Goal: Complete application form: Complete application form

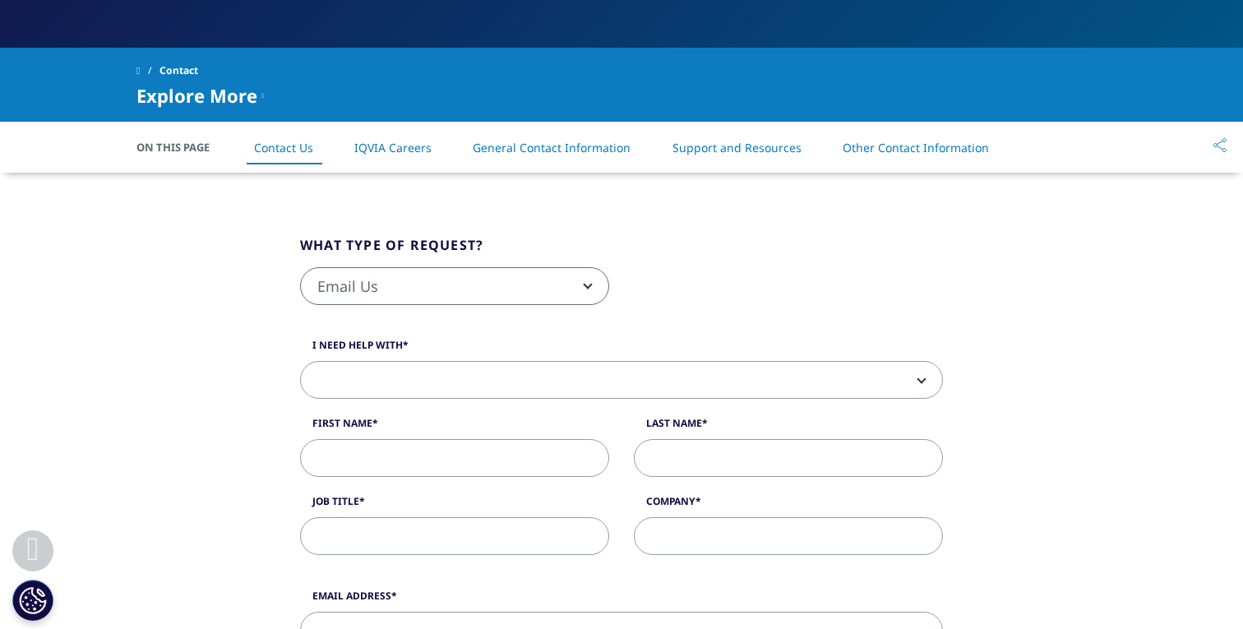
scroll to position [349, 0]
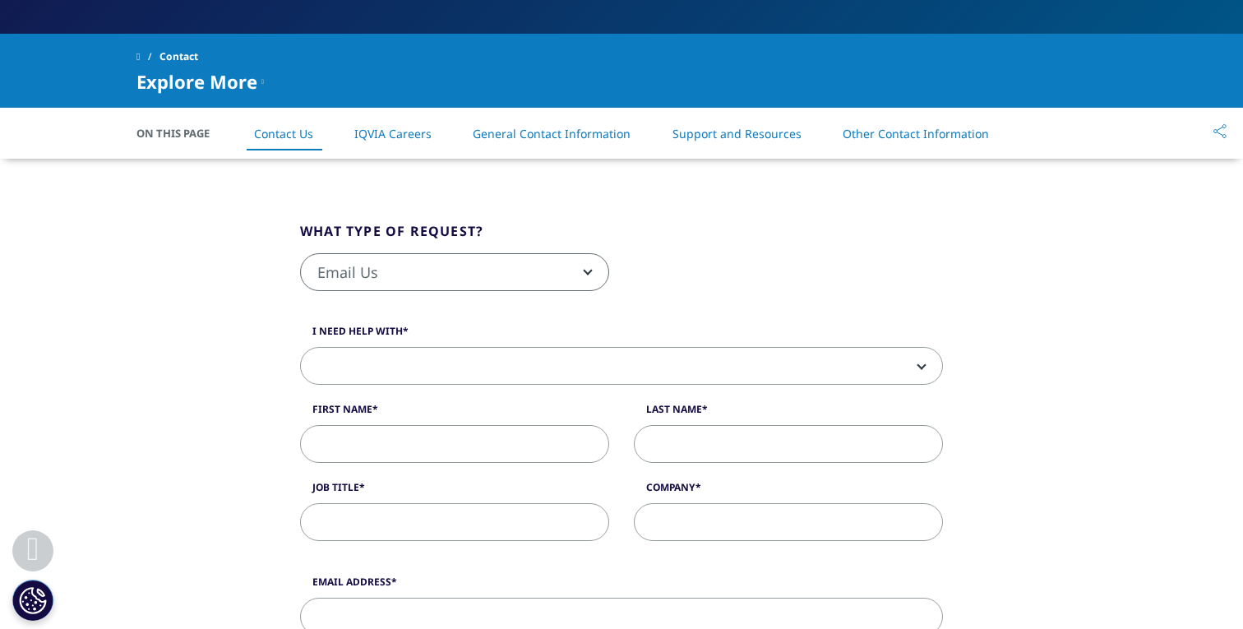
click at [404, 370] on span at bounding box center [621, 367] width 641 height 38
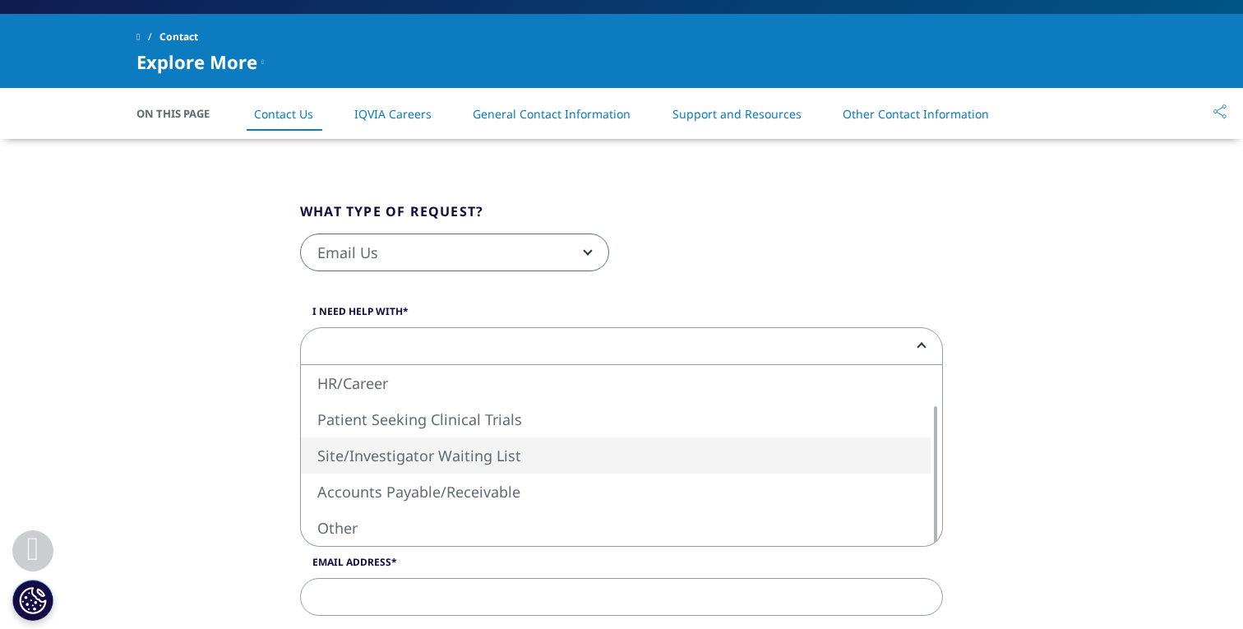
scroll to position [373, 0]
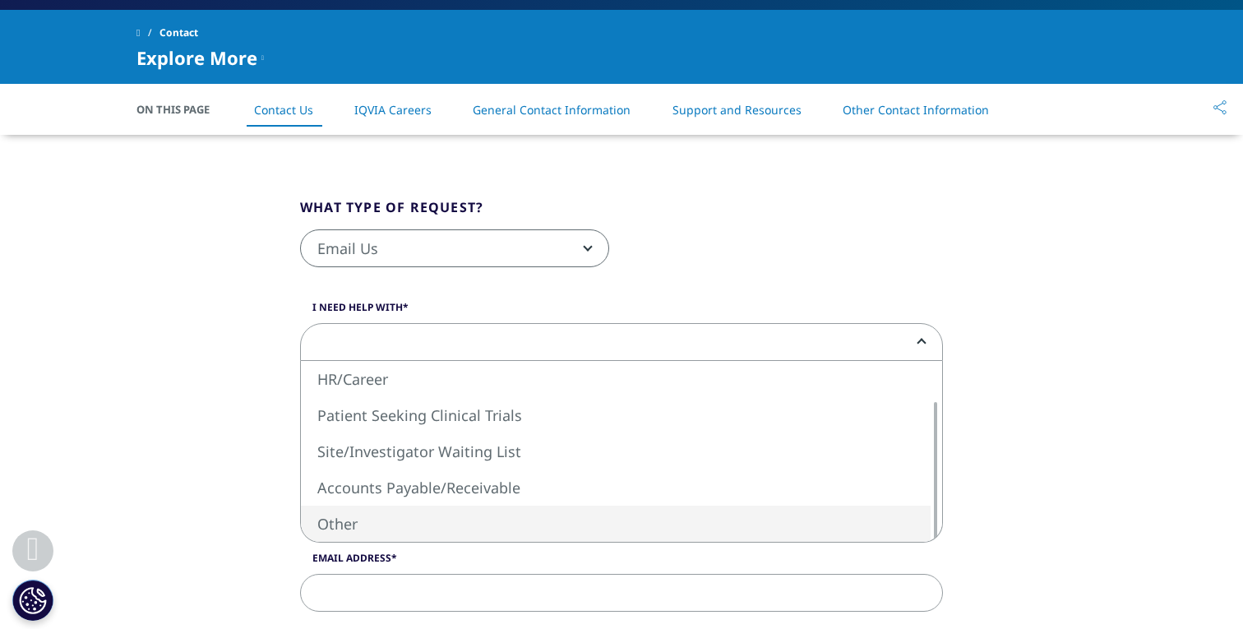
select select "Other"
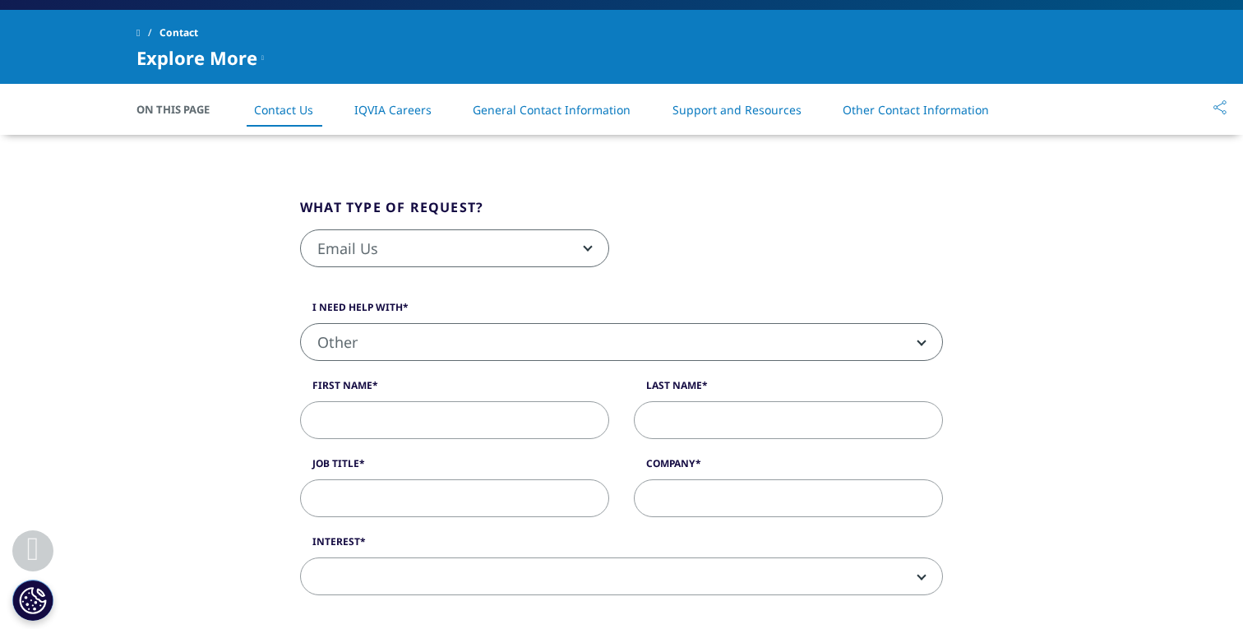
click at [393, 104] on link "IQVIA Careers" at bounding box center [392, 110] width 77 height 16
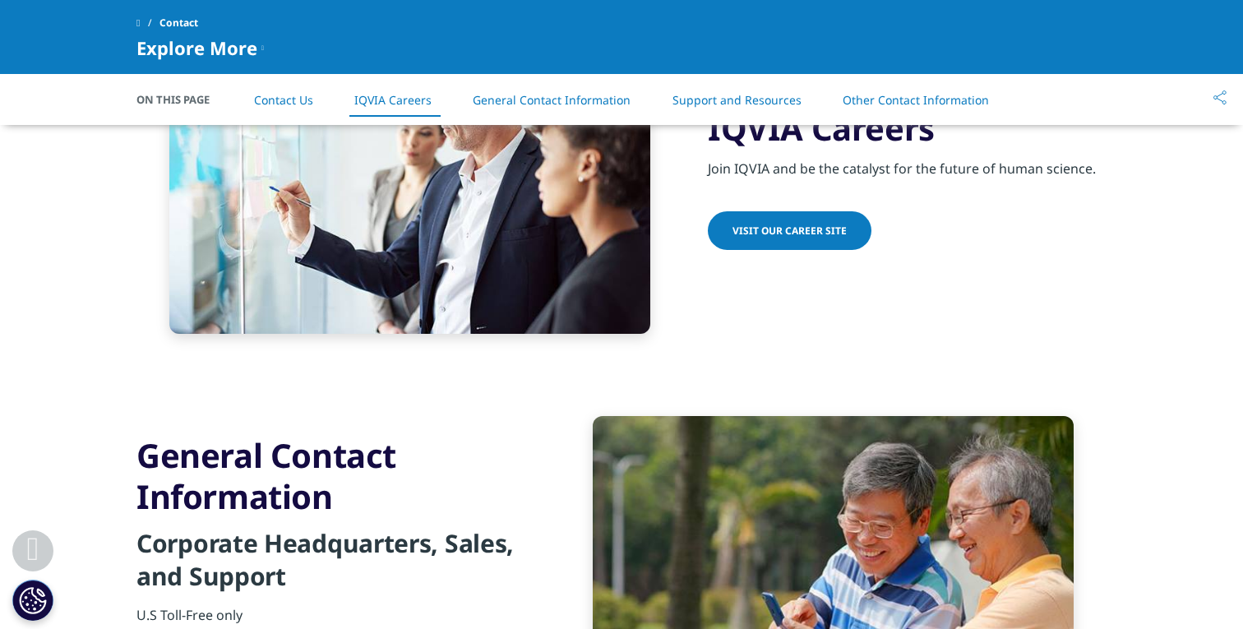
scroll to position [1544, 0]
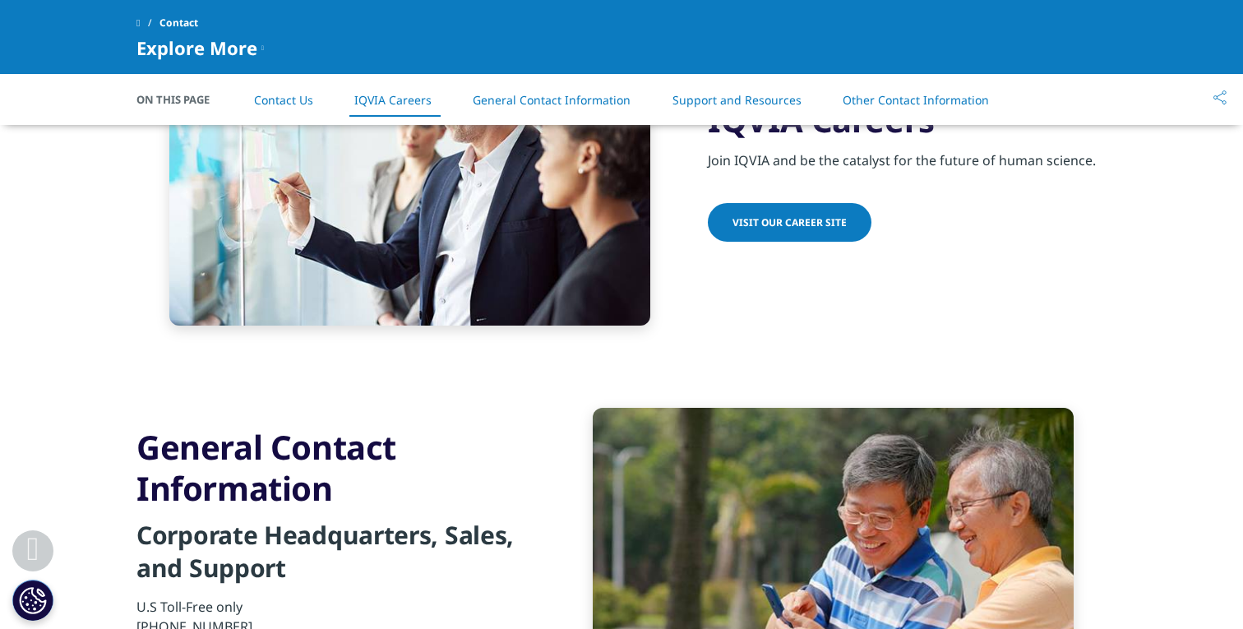
click at [282, 100] on link "Contact Us" at bounding box center [283, 100] width 59 height 16
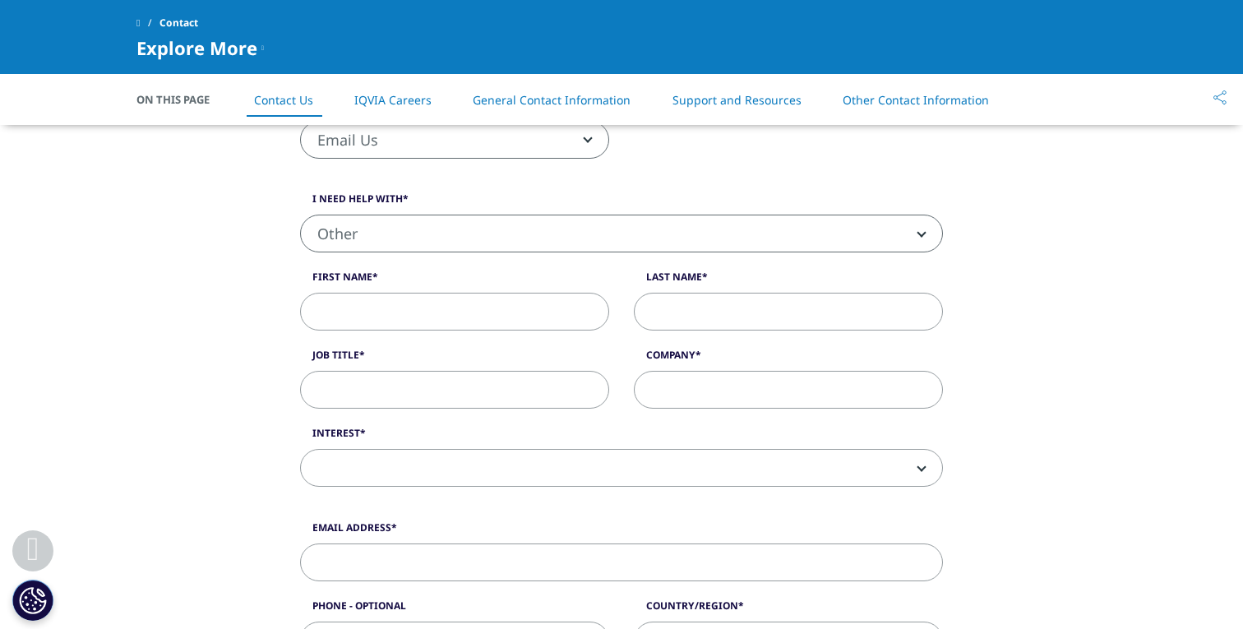
scroll to position [332, 0]
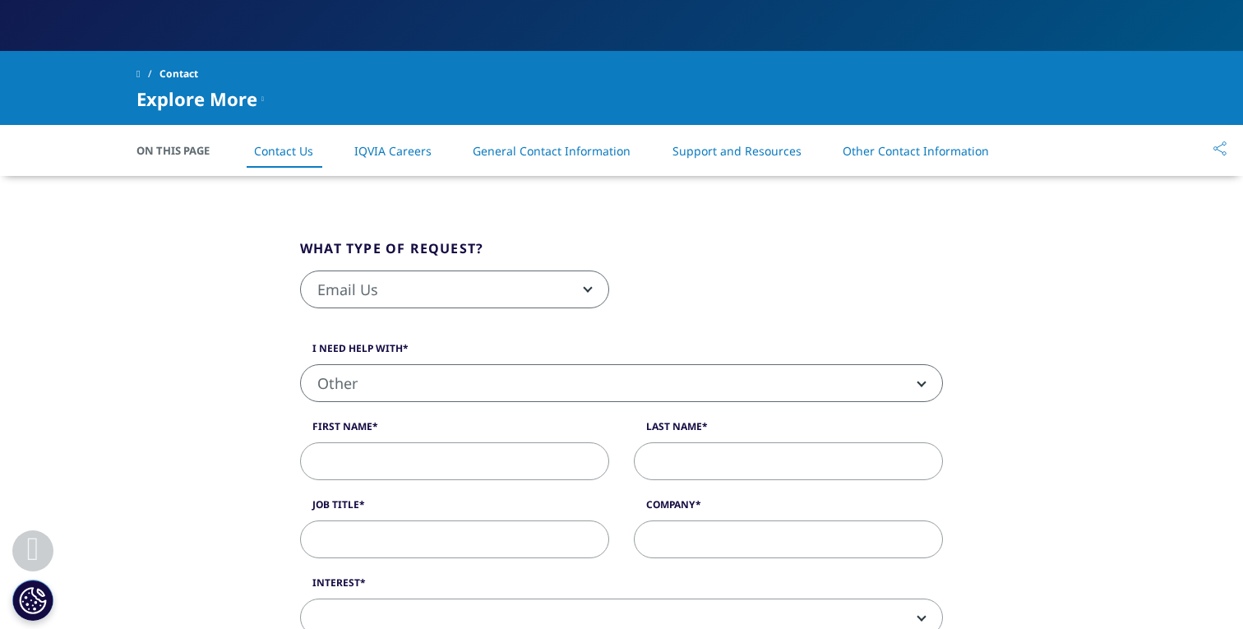
click at [415, 460] on input "First Name" at bounding box center [454, 461] width 309 height 38
type input "Max"
type input "[PERSON_NAME]"
type input "[EMAIL_ADDRESS][DOMAIN_NAME]"
type input "8563234515"
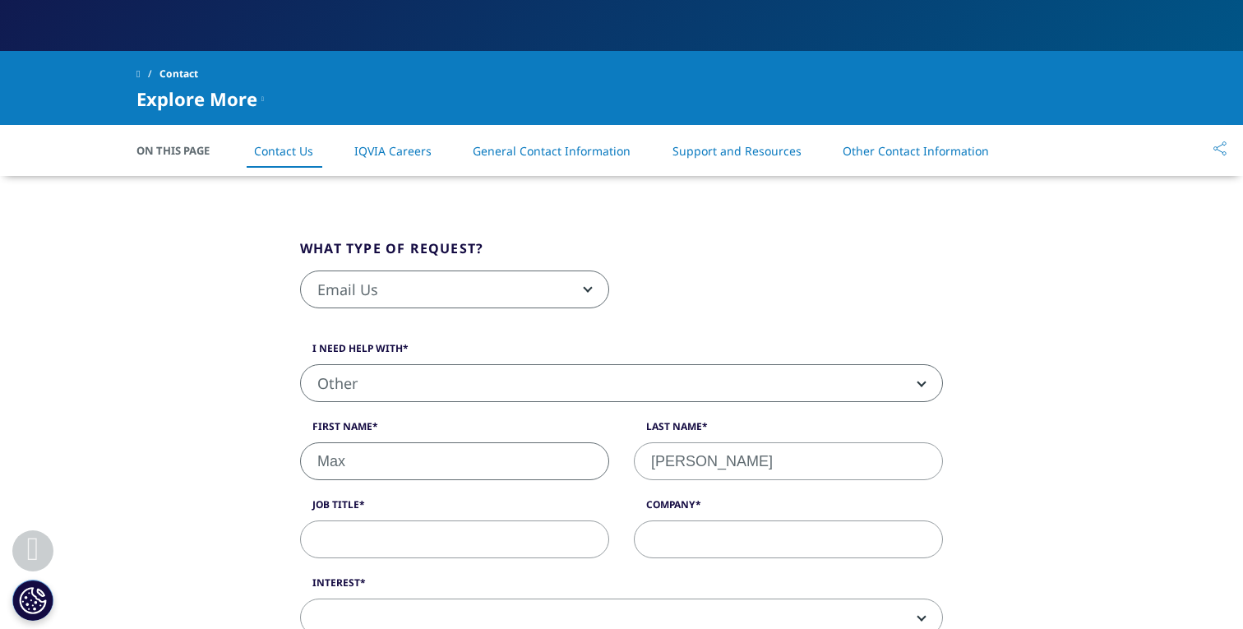
select select "[GEOGRAPHIC_DATA]"
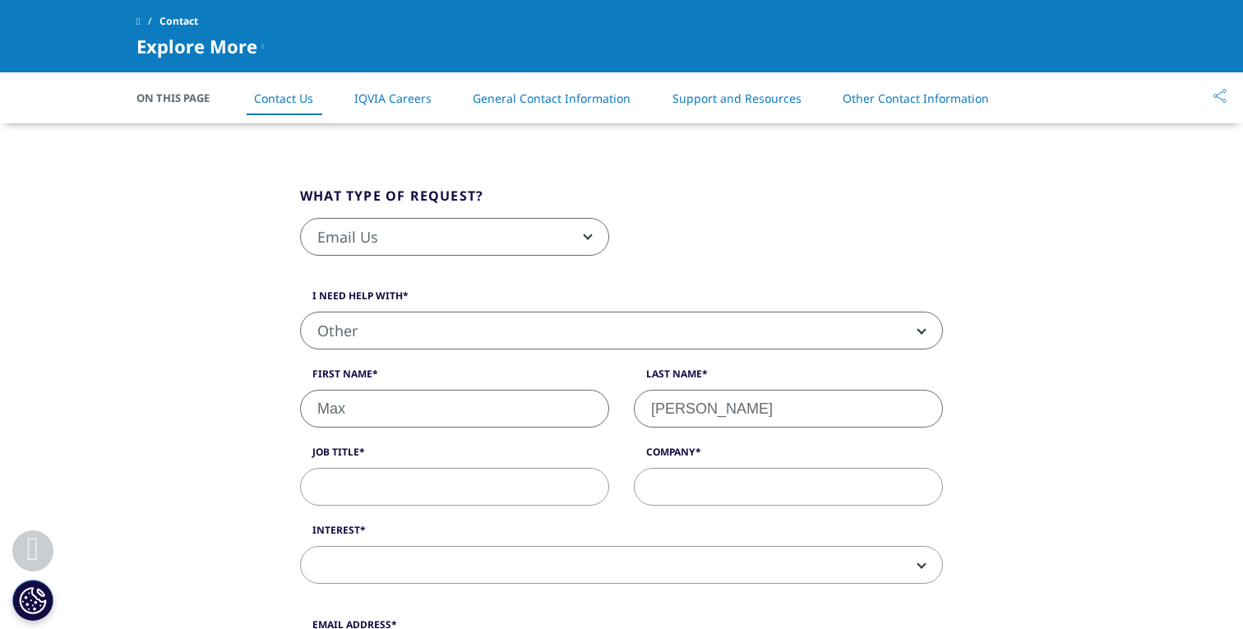
scroll to position [374, 0]
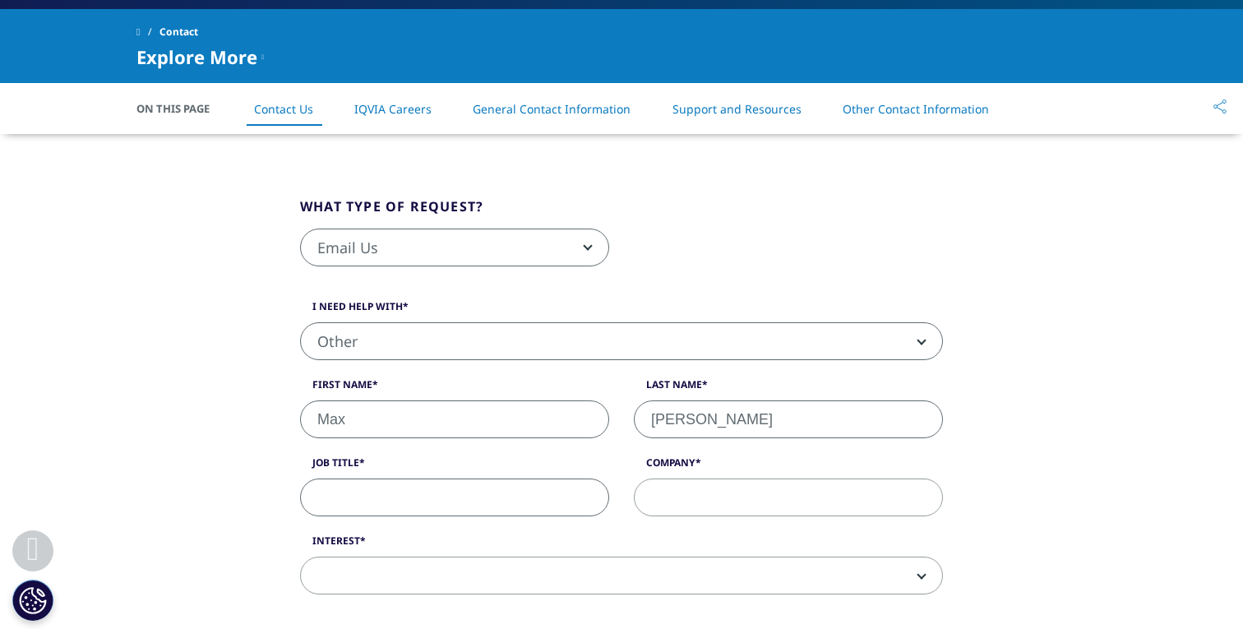
click at [384, 498] on input "Job Title" at bounding box center [454, 498] width 309 height 38
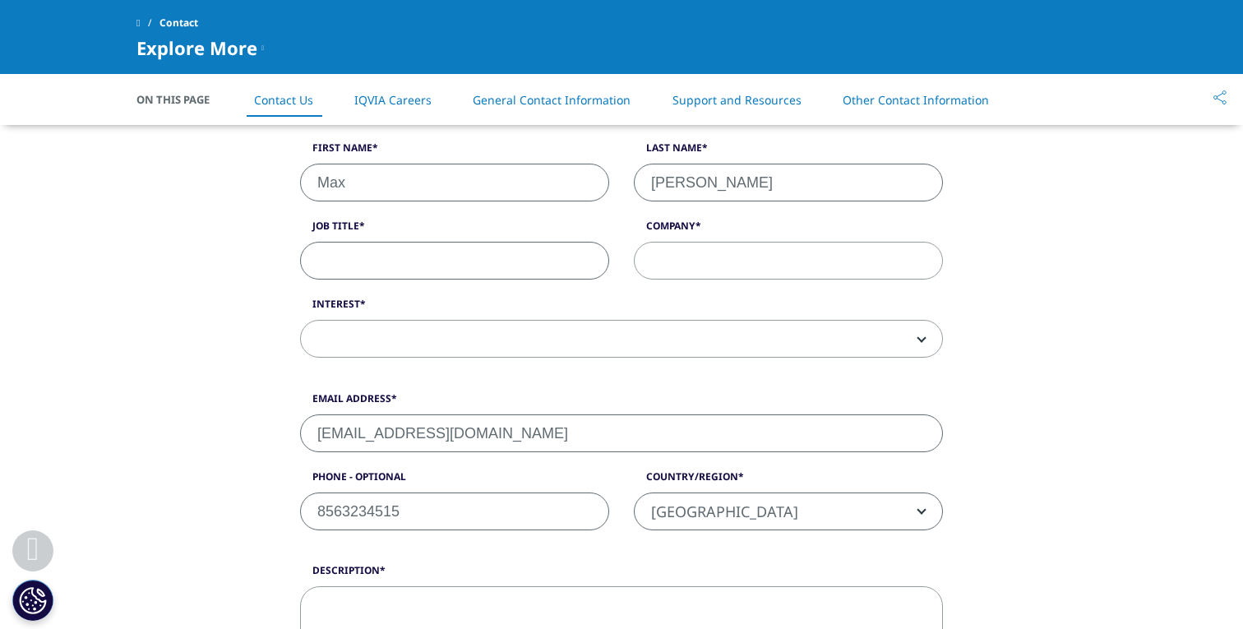
scroll to position [488, 0]
type input "N/A"
click at [469, 335] on span at bounding box center [621, 337] width 641 height 38
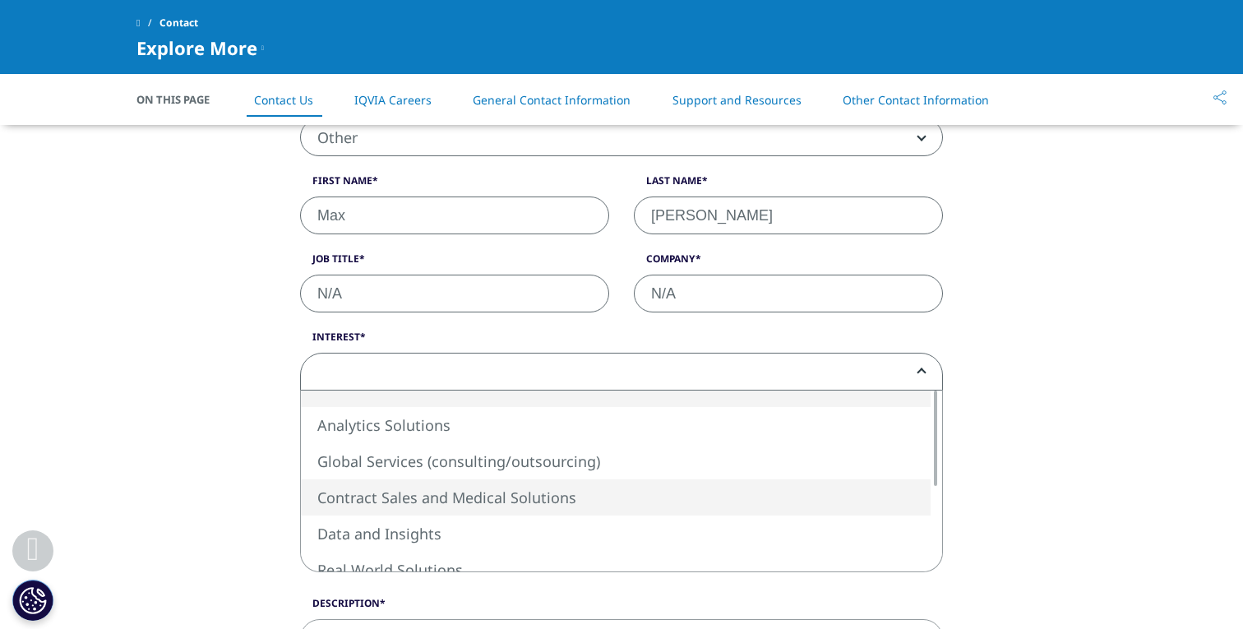
scroll to position [440, 0]
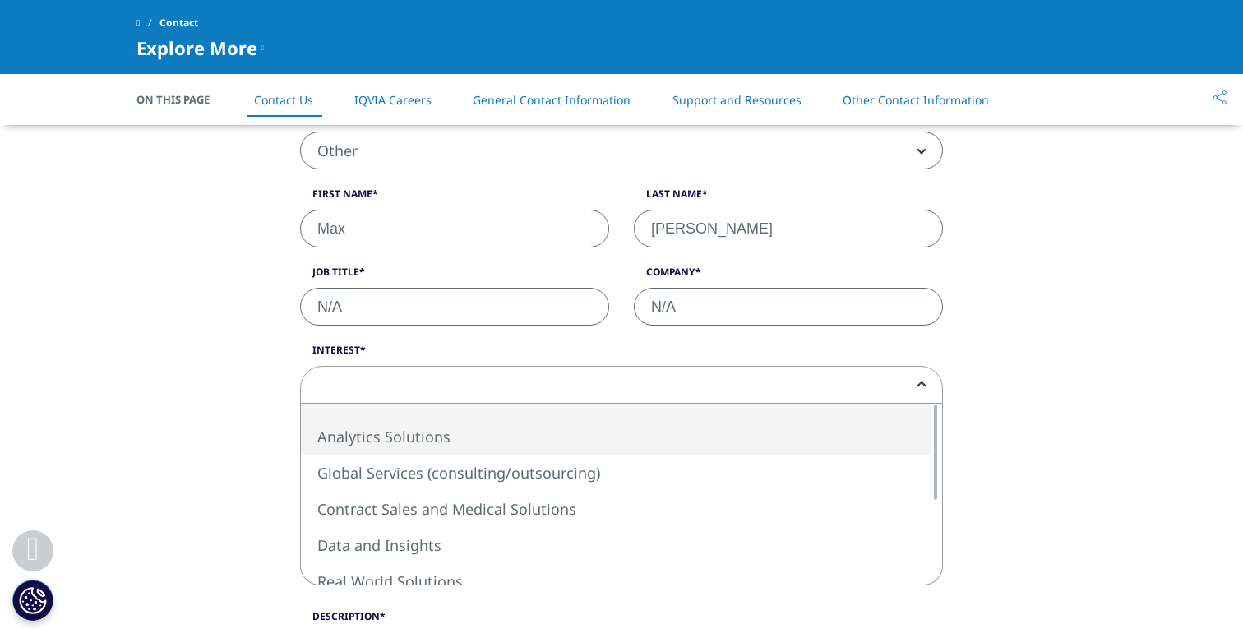
select select "Analytics Solutions"
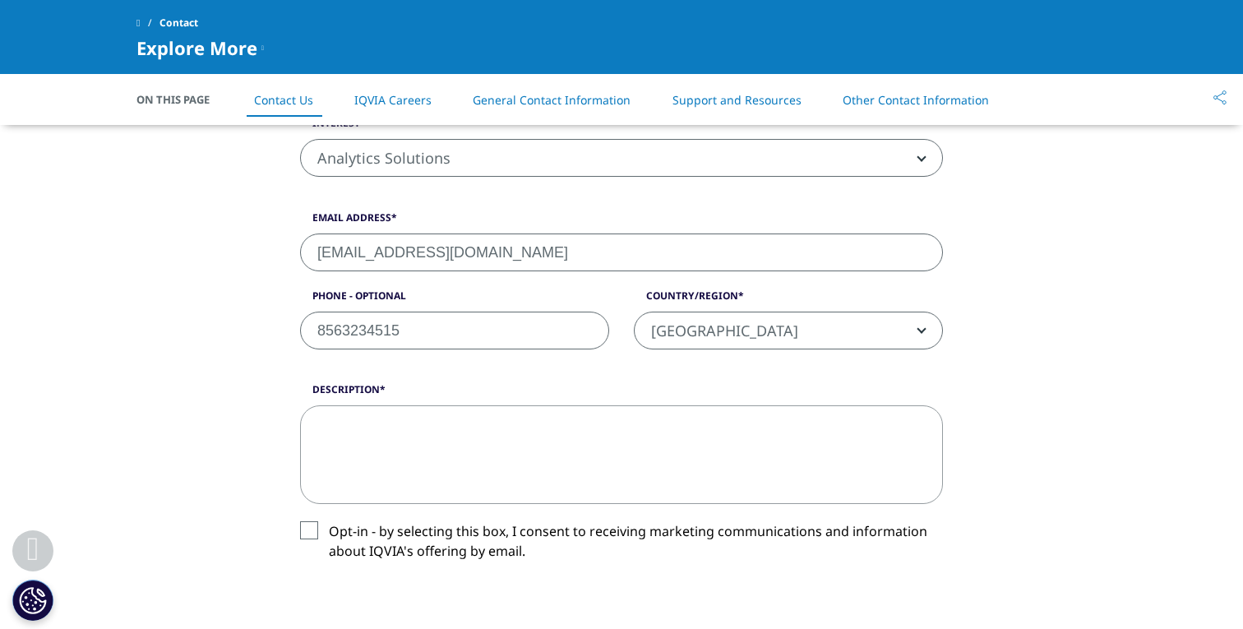
scroll to position [668, 0]
click at [308, 528] on label "Opt-in - by selecting this box, I consent to receiving marketing communications…" at bounding box center [621, 544] width 643 height 49
click at [329, 520] on input "Opt-in - by selecting this box, I consent to receiving marketing communications…" at bounding box center [329, 520] width 0 height 0
click at [437, 424] on textarea "Description" at bounding box center [621, 454] width 643 height 99
type textarea "Noticed that"
